Goal: Find specific page/section: Find specific page/section

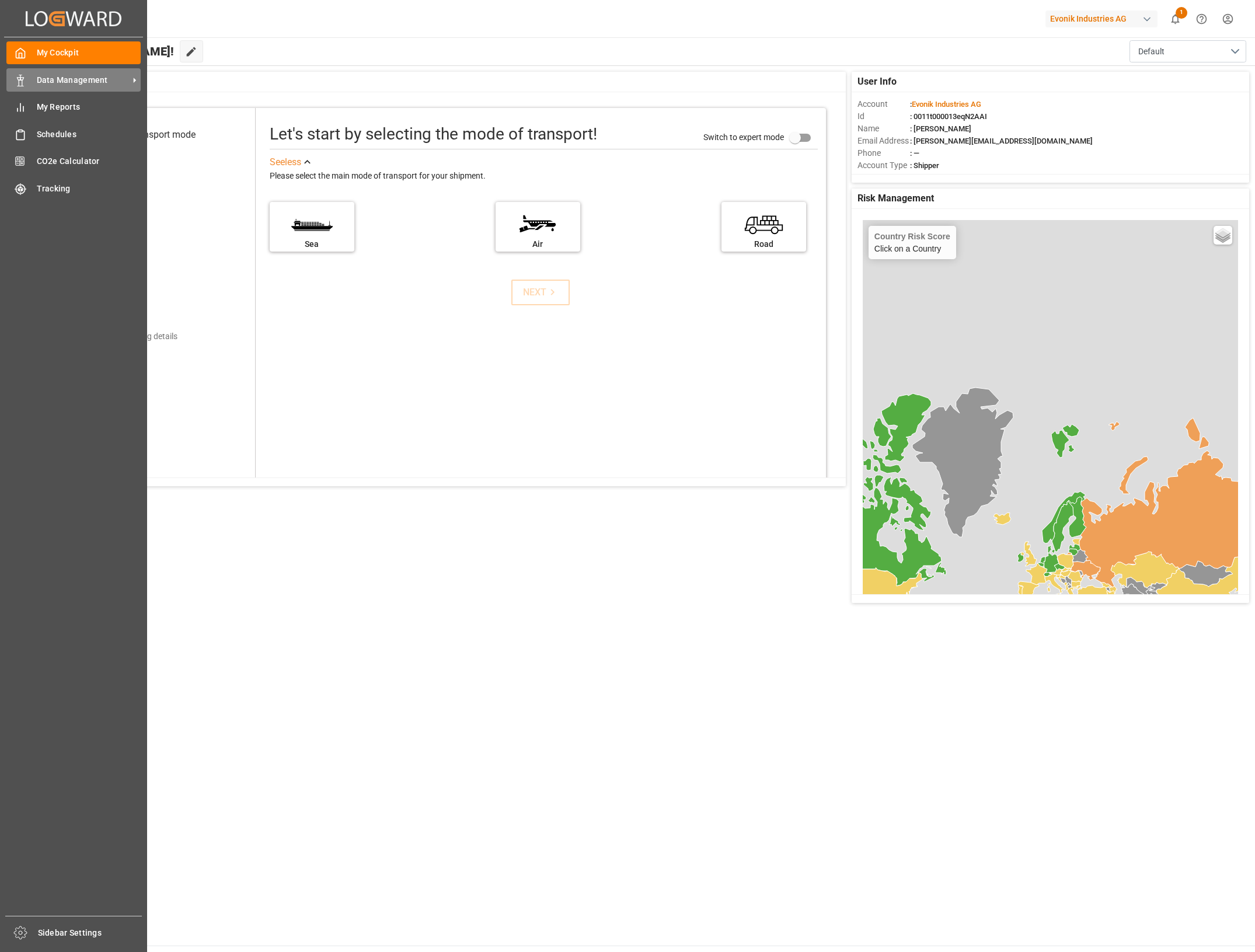
click at [17, 83] on icon at bounding box center [20, 80] width 11 height 11
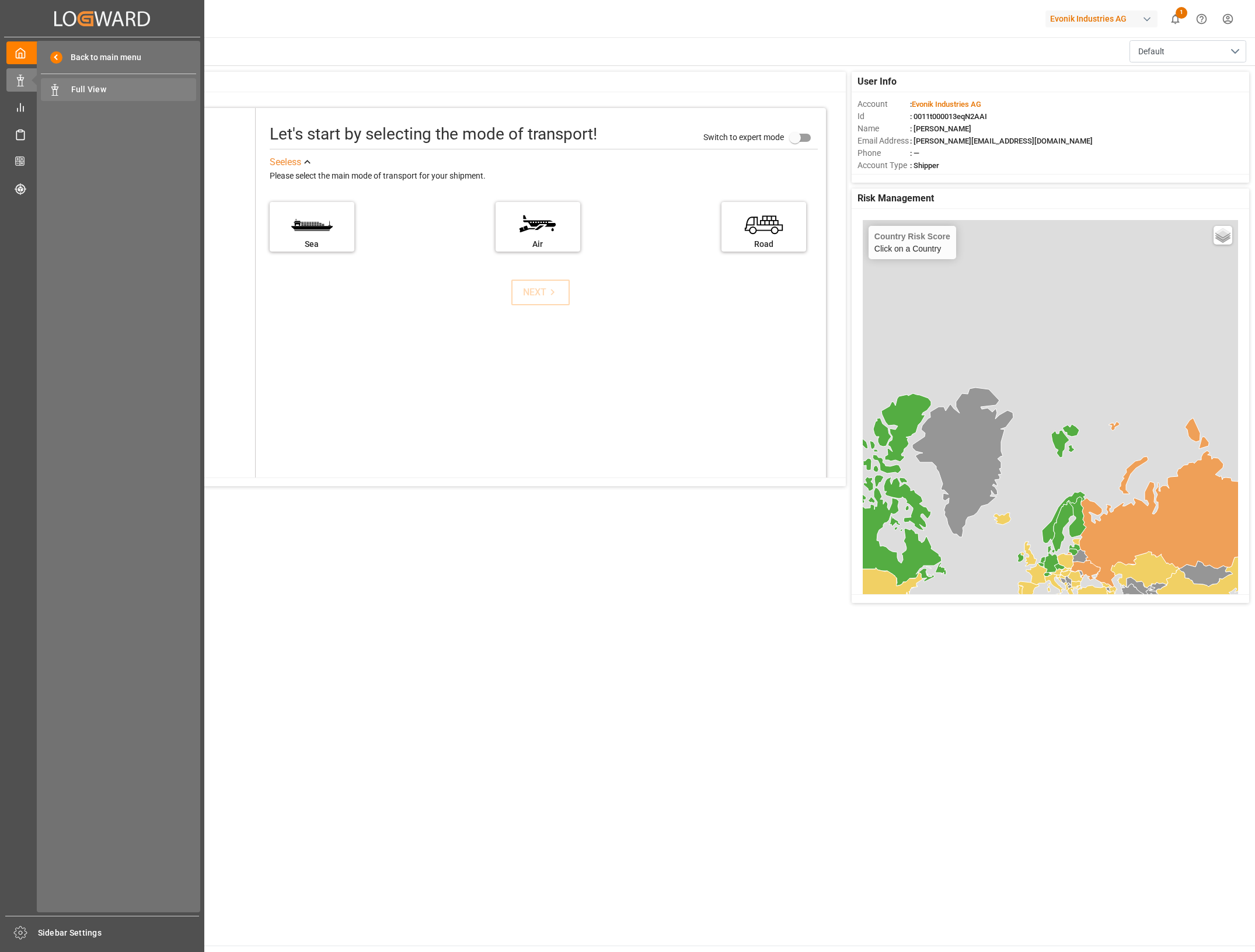
click at [58, 91] on icon at bounding box center [54, 89] width 11 height 11
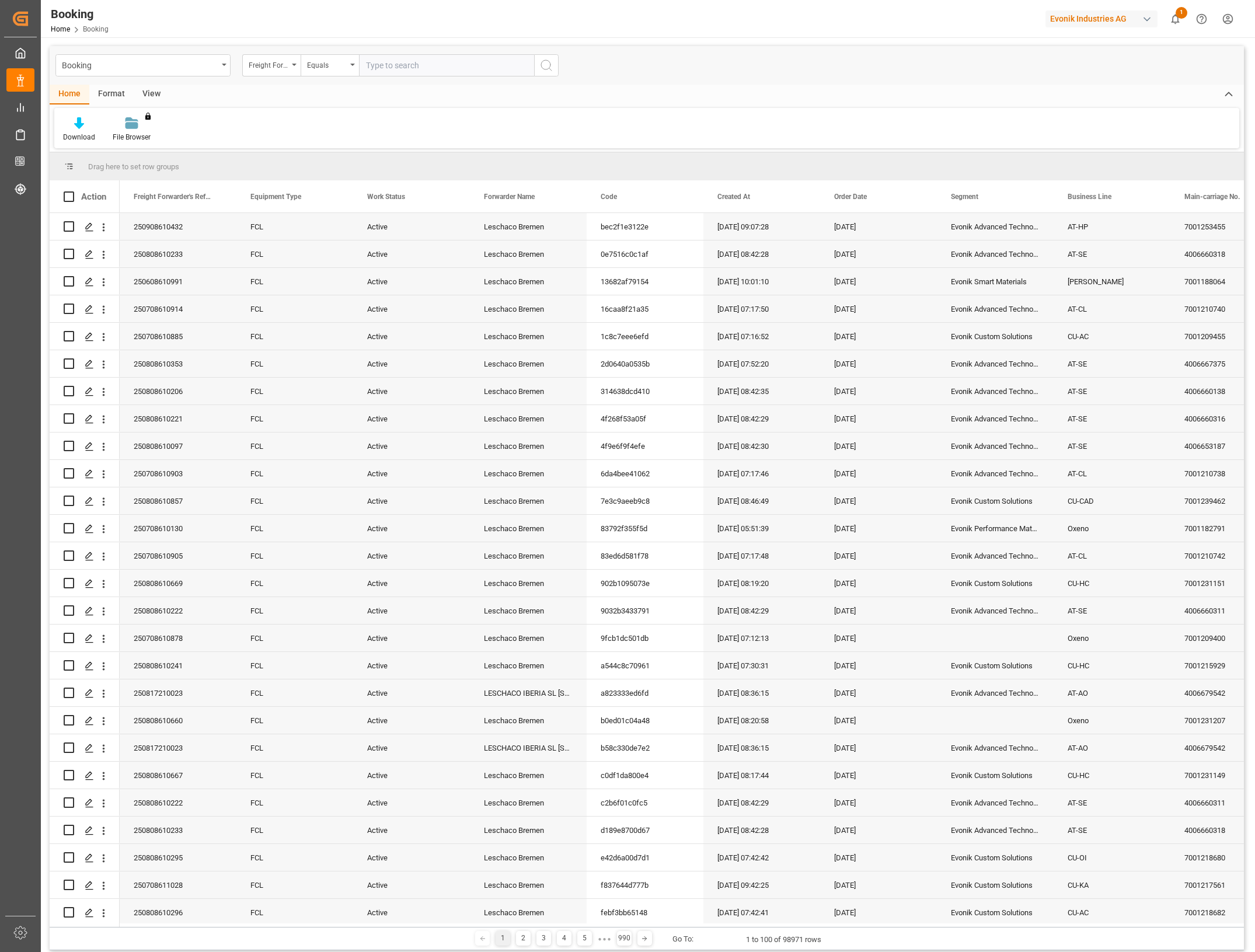
click at [114, 93] on div "Format" at bounding box center [111, 94] width 45 height 20
click at [149, 89] on div "View" at bounding box center [151, 94] width 36 height 20
drag, startPoint x: 87, startPoint y: 94, endPoint x: 73, endPoint y: 91, distance: 14.3
click at [86, 94] on div "Home" at bounding box center [69, 94] width 39 height 20
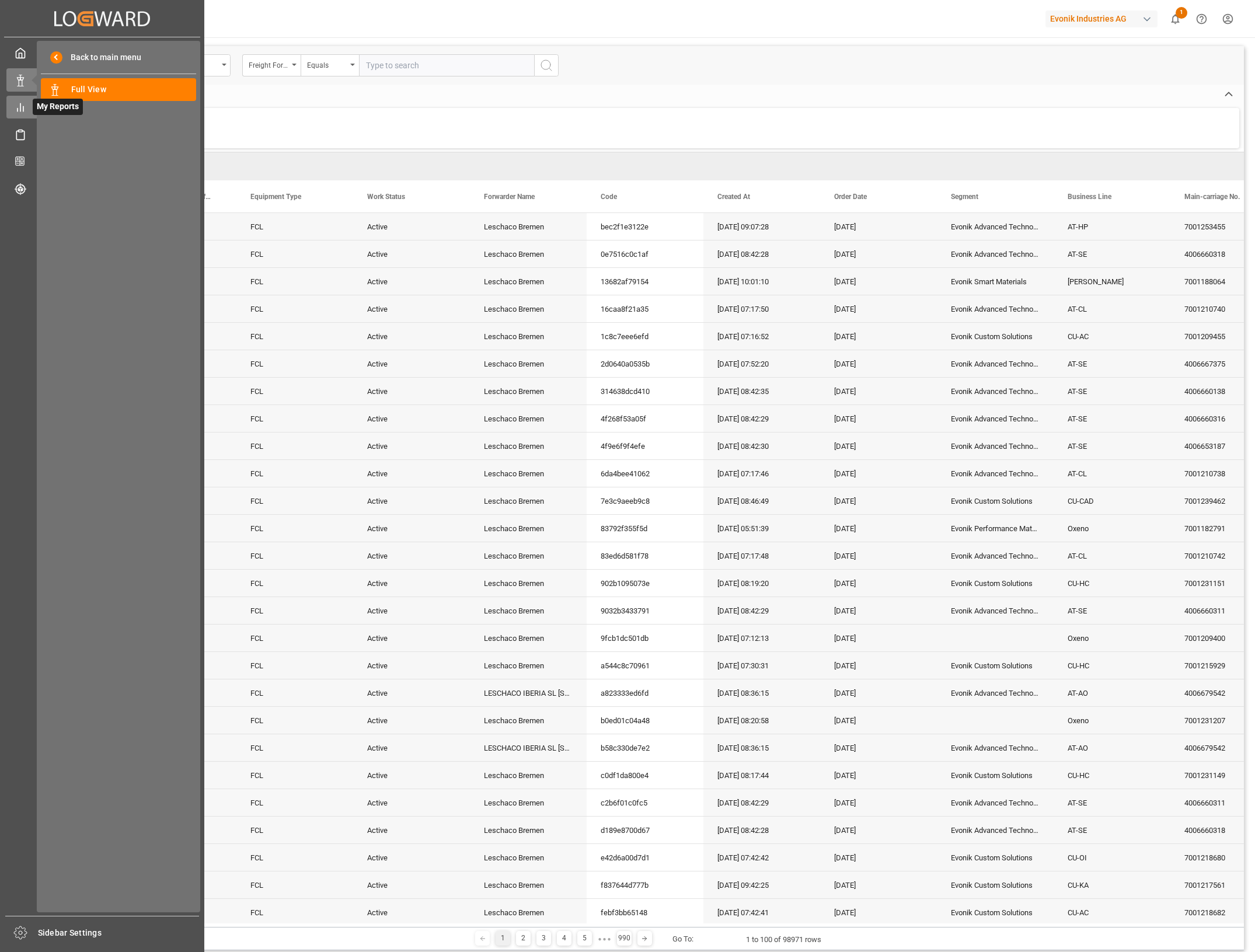
click at [22, 110] on icon at bounding box center [20, 107] width 11 height 11
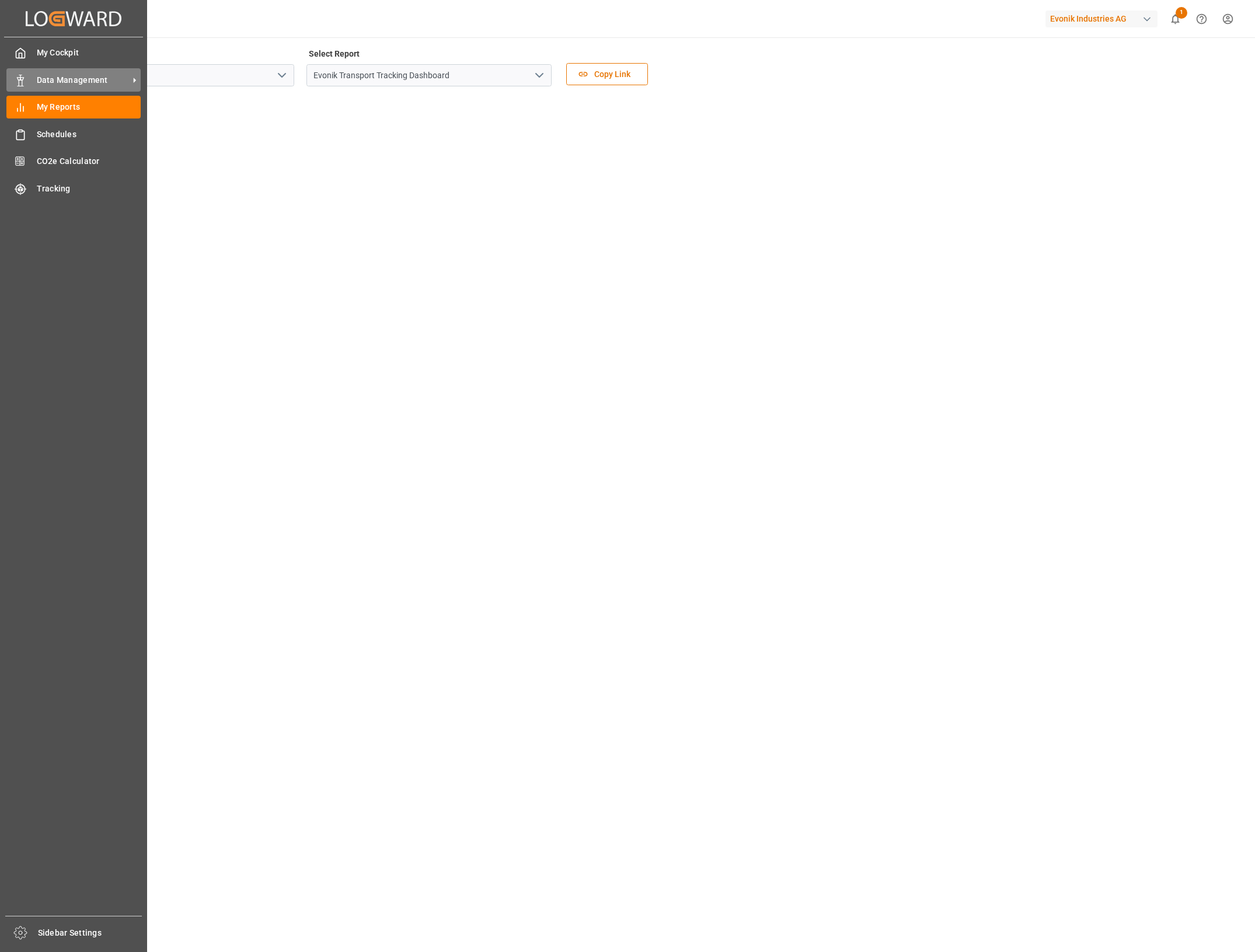
click at [27, 80] on div "Data Management Data Management" at bounding box center [73, 79] width 134 height 23
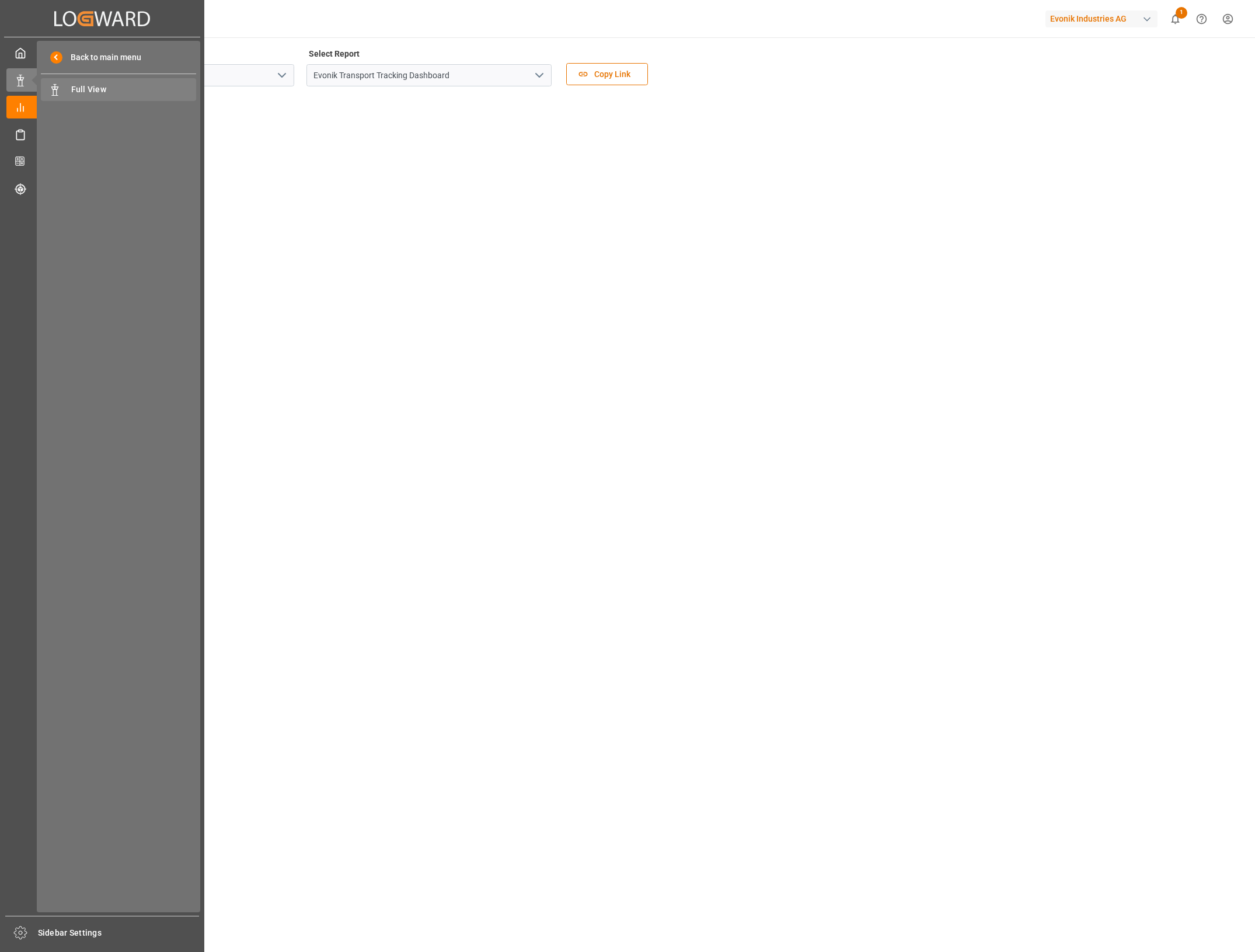
click at [77, 86] on span "Full View" at bounding box center [134, 90] width 126 height 12
